Goal: Browse casually

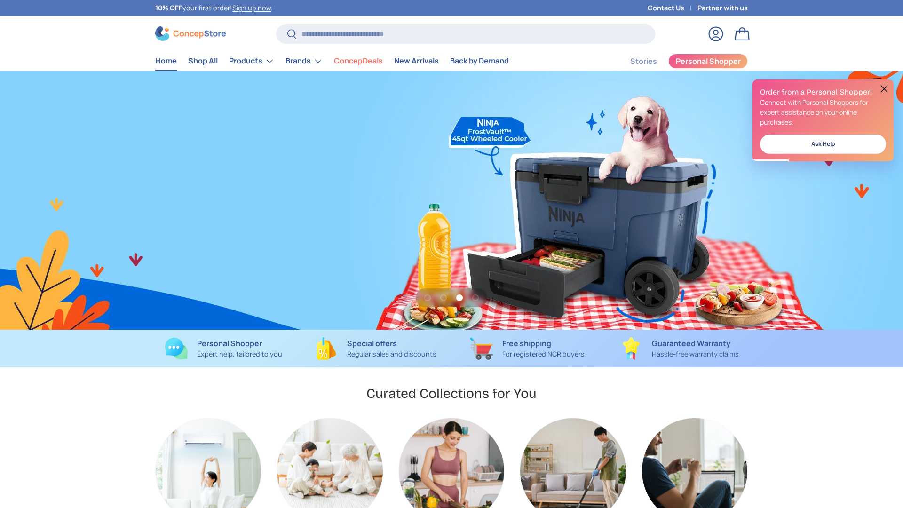
scroll to position [0, 1805]
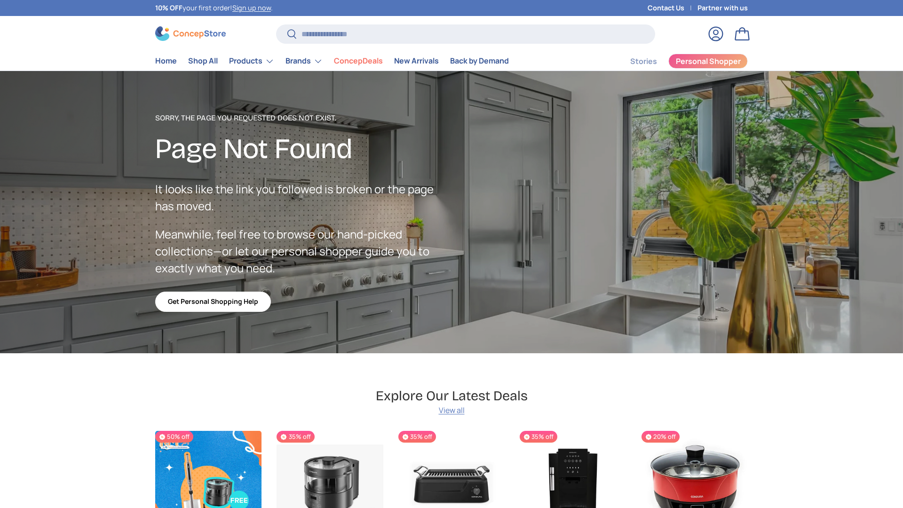
scroll to position [1679, 3843]
